Goal: Transaction & Acquisition: Purchase product/service

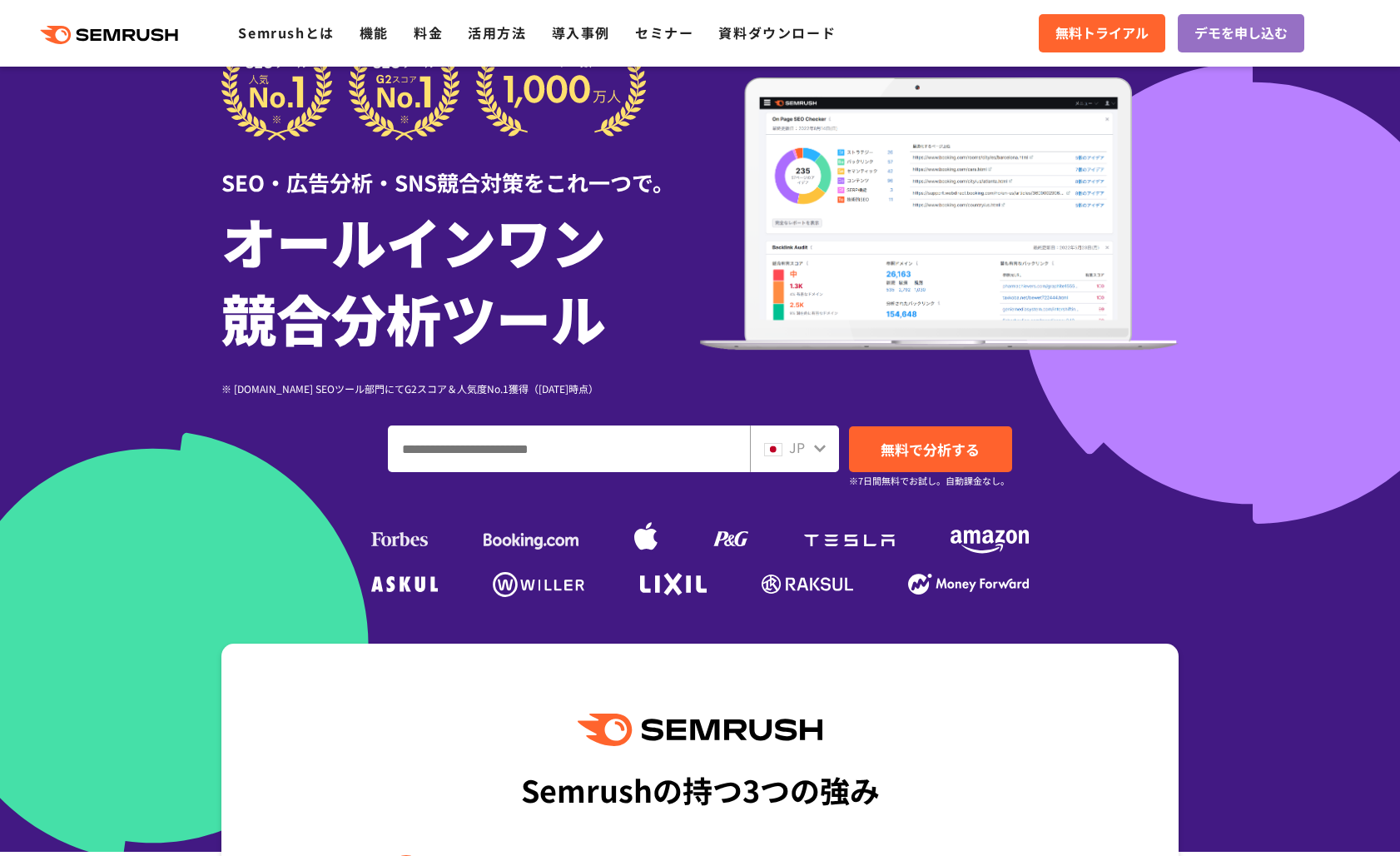
scroll to position [78, 0]
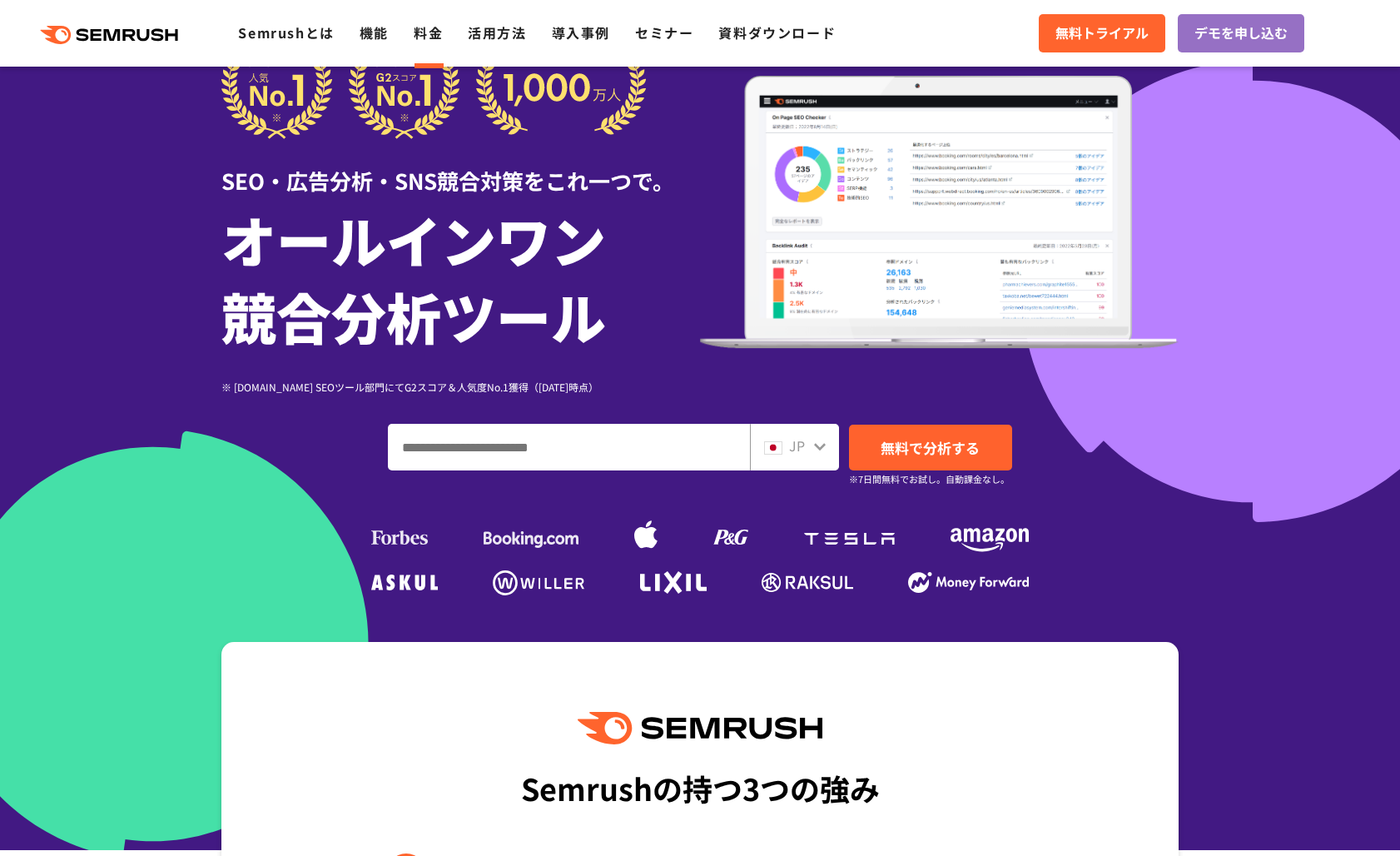
click at [433, 32] on link "料金" at bounding box center [428, 32] width 29 height 20
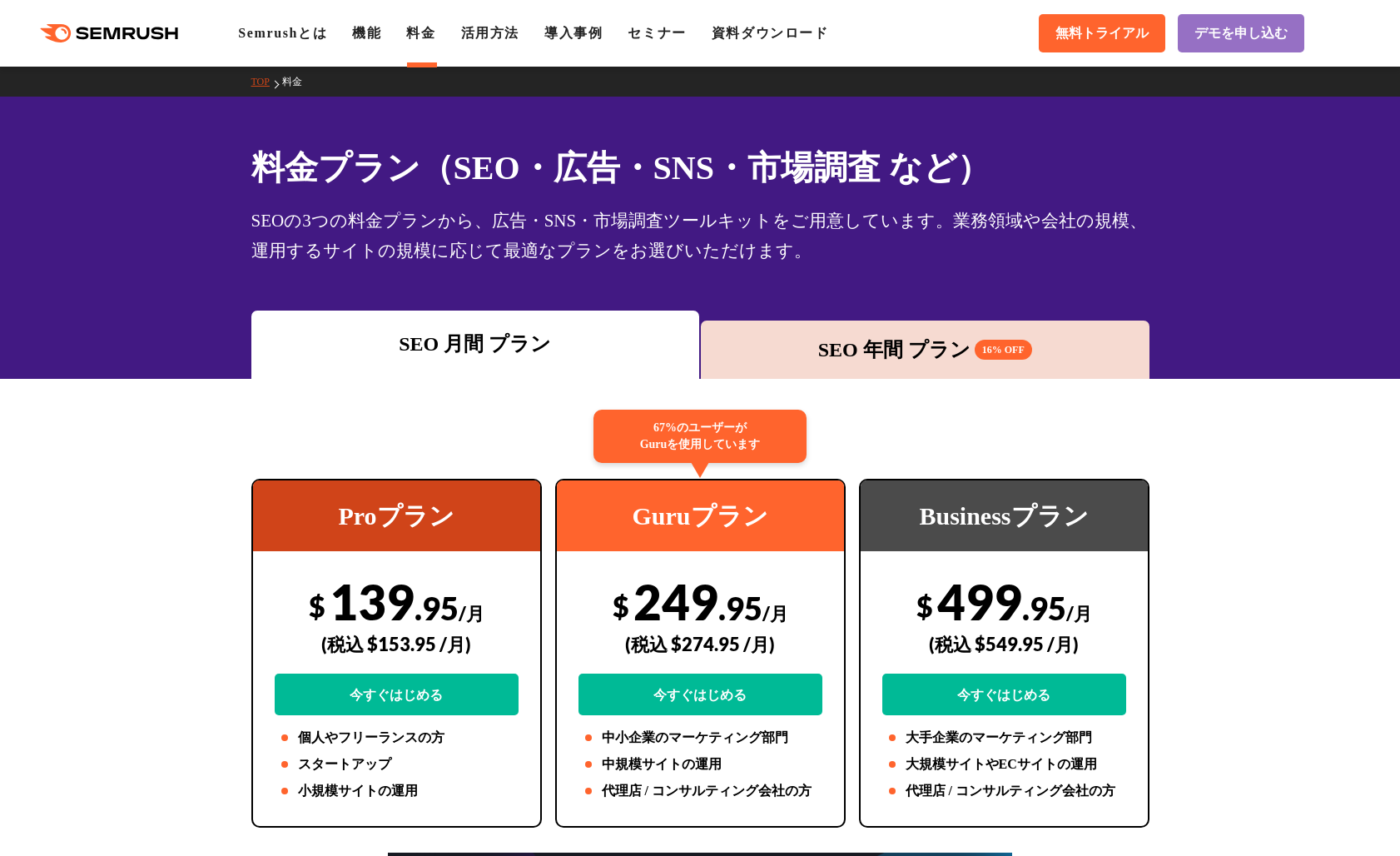
click at [914, 352] on div "SEO 年間 プラン 16% OFF" at bounding box center [925, 349] width 432 height 30
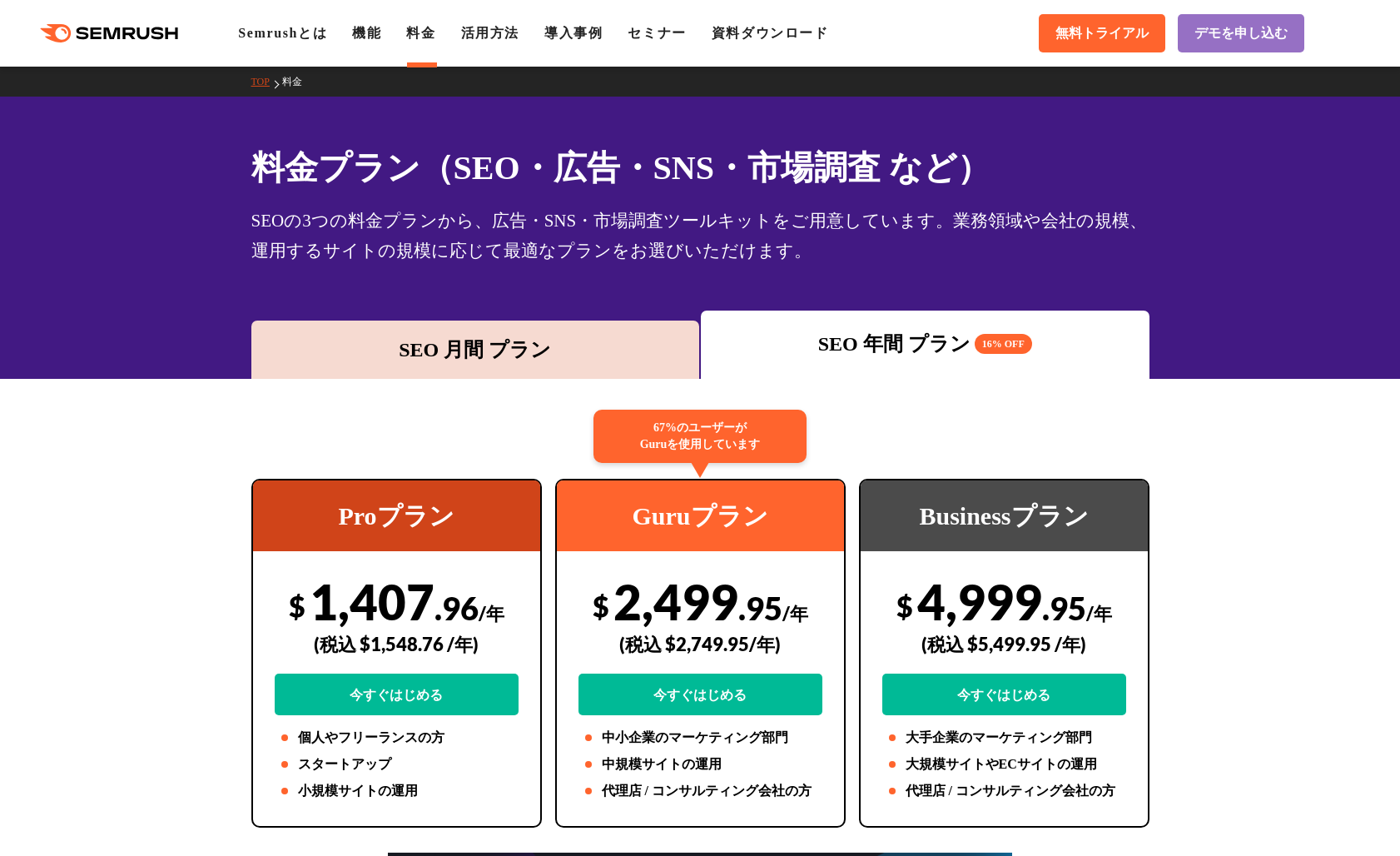
click at [629, 328] on div "SEO 月間 プラン" at bounding box center [475, 350] width 449 height 59
